Goal: Information Seeking & Learning: Learn about a topic

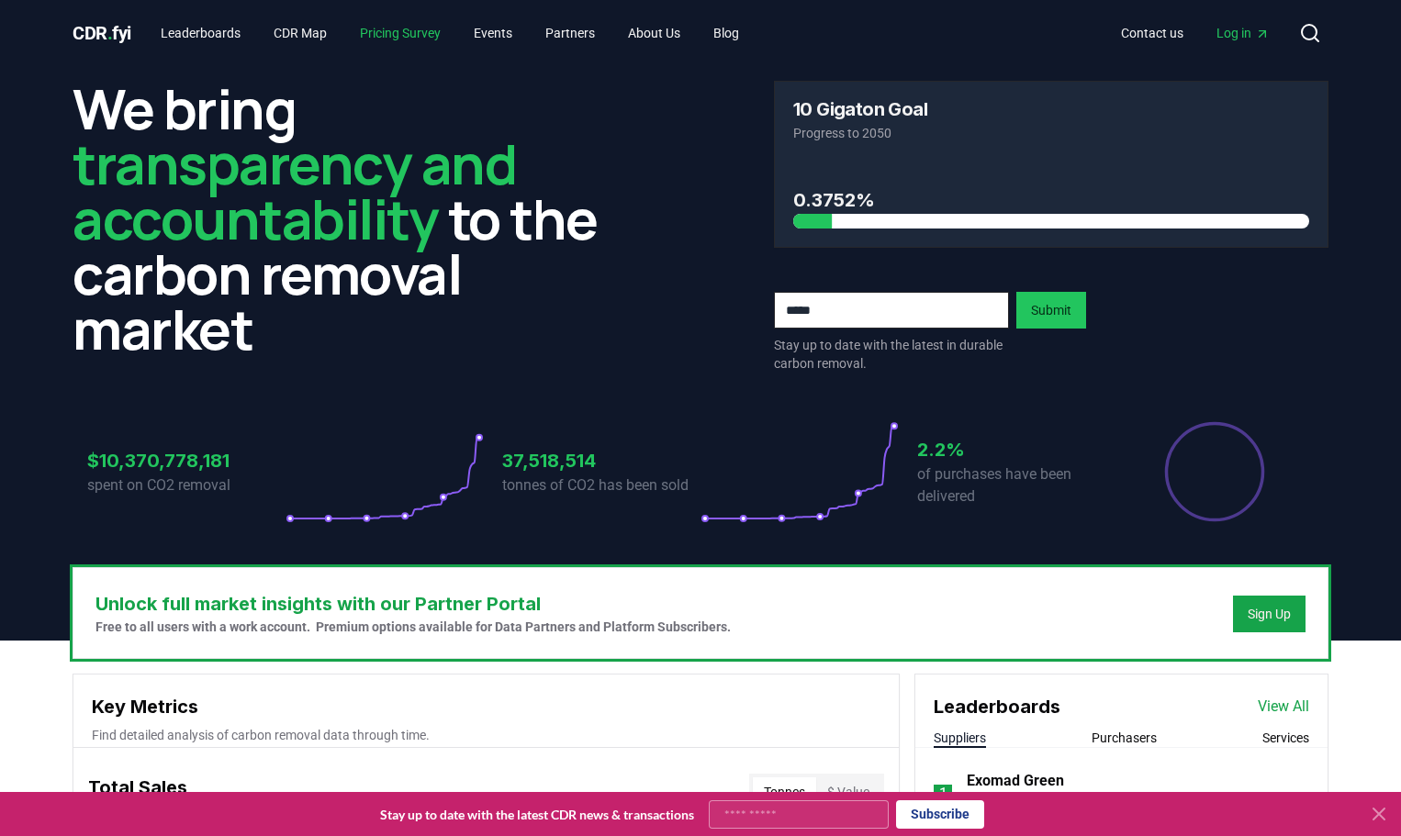
click at [449, 35] on link "Pricing Survey" at bounding box center [400, 33] width 110 height 33
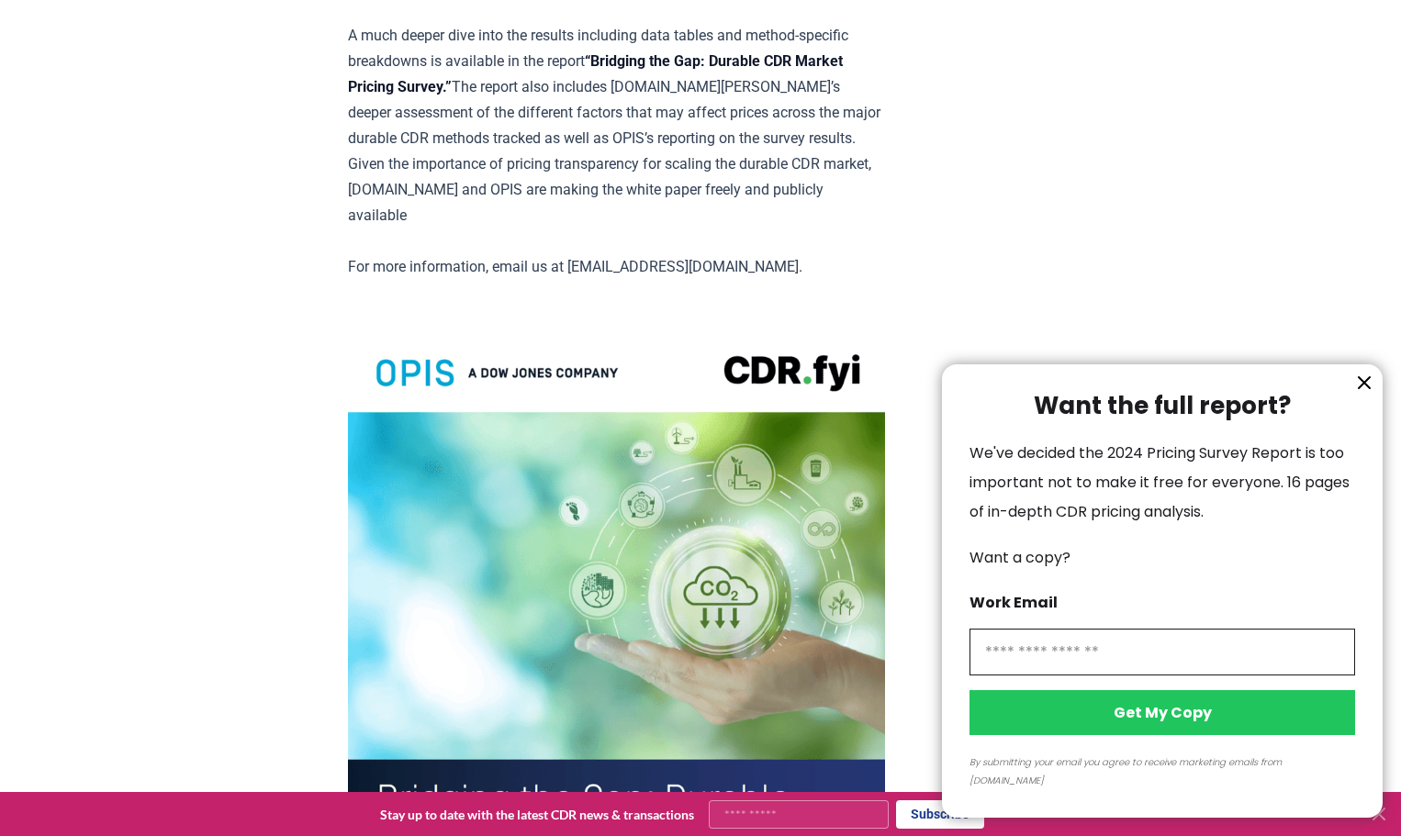
scroll to position [3947, 0]
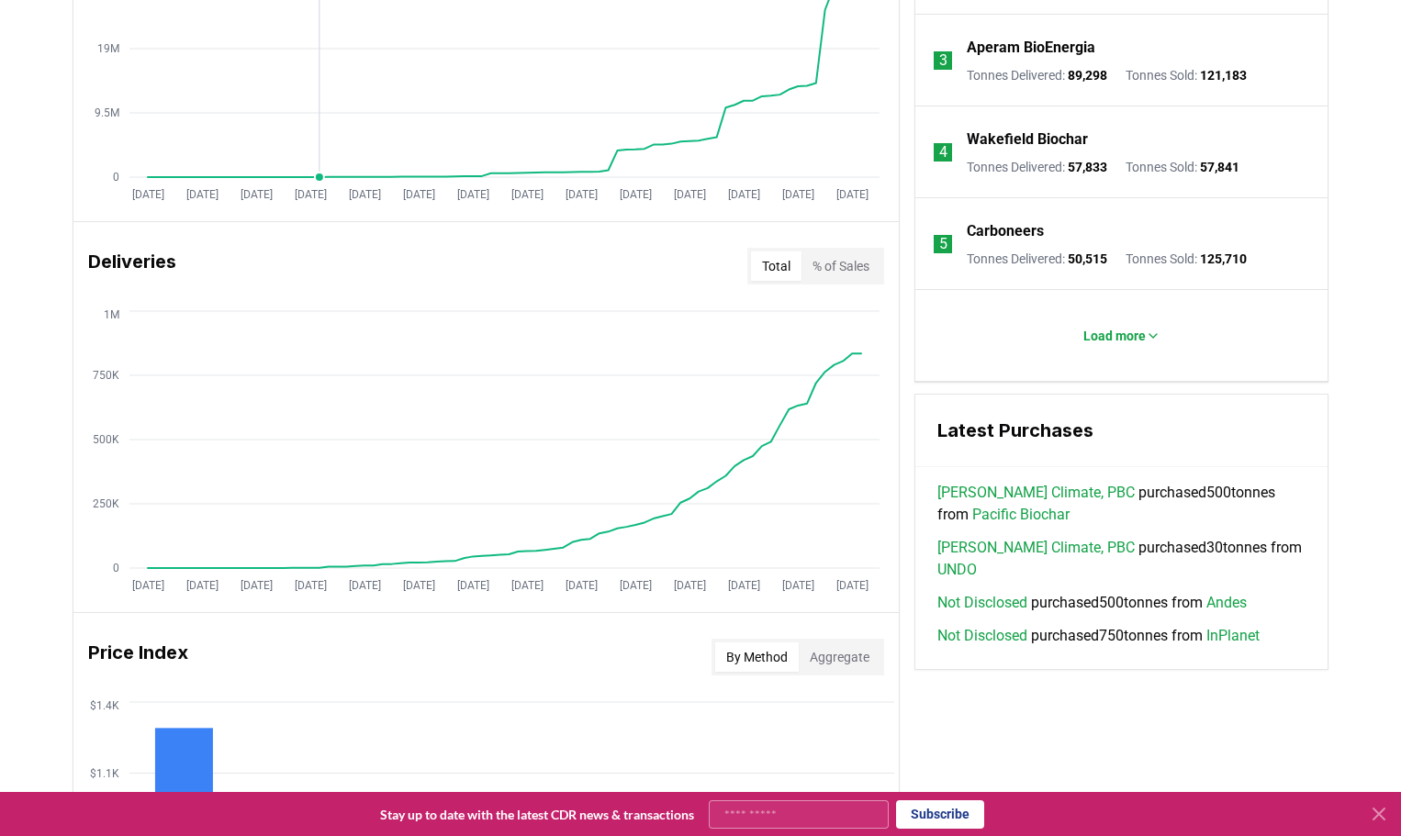
scroll to position [918, 0]
